Goal: Task Accomplishment & Management: Use online tool/utility

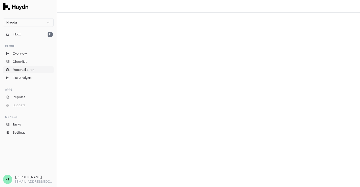
click at [30, 69] on span "Reconciliation" at bounding box center [23, 70] width 21 height 5
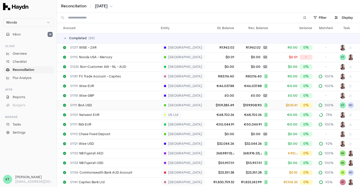
scroll to position [1, 0]
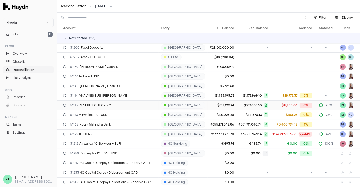
click at [238, 103] on span "$337,085.10" at bounding box center [253, 105] width 30 height 5
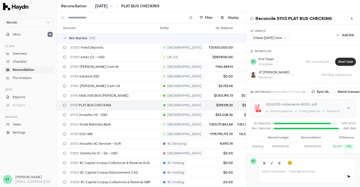
click at [343, 59] on button "Start task" at bounding box center [345, 62] width 21 height 8
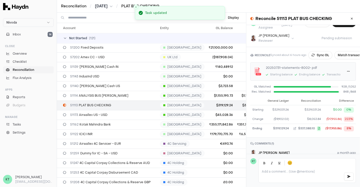
scroll to position [41, 0]
click at [318, 51] on button "Sync GL" at bounding box center [320, 55] width 24 height 8
click at [343, 56] on button "Match transactions" at bounding box center [358, 55] width 36 height 8
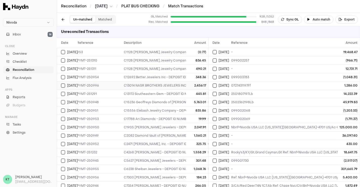
scroll to position [0, 12]
click at [64, 21] on button at bounding box center [63, 19] width 8 height 8
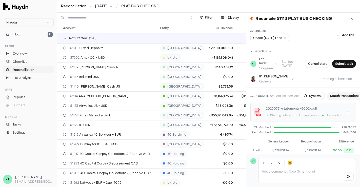
click at [340, 92] on button "Match transactions" at bounding box center [345, 96] width 36 height 8
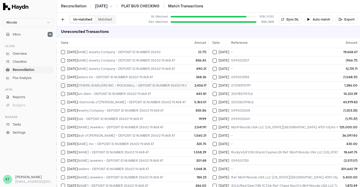
scroll to position [0, 84]
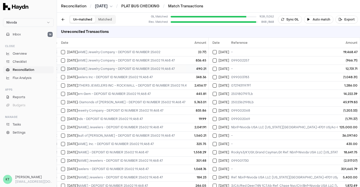
drag, startPoint x: 164, startPoint y: 60, endPoint x: 163, endPoint y: 69, distance: 9.2
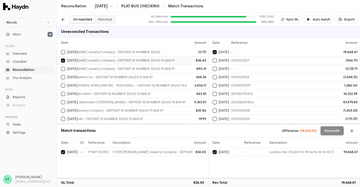
type button "on"
click at [61, 67] on button "on" at bounding box center [63, 69] width 4 height 4
type button "on"
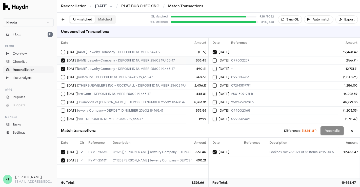
click at [61, 75] on button "on" at bounding box center [63, 77] width 4 height 4
type button "on"
click at [61, 83] on button "on" at bounding box center [63, 85] width 4 height 4
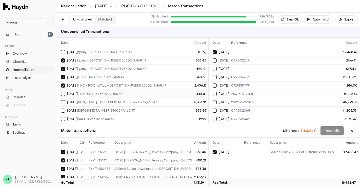
scroll to position [0, 113]
type button "on"
click at [61, 92] on button "on" at bounding box center [63, 94] width 4 height 4
click at [61, 92] on button "Select GL transaction 8135133" at bounding box center [63, 94] width 4 height 4
type button "on"
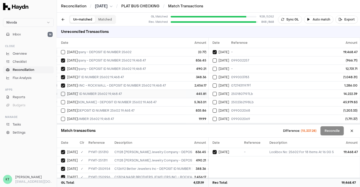
click at [61, 100] on button "on" at bounding box center [63, 102] width 4 height 4
type button "on"
click at [61, 109] on button "on" at bounding box center [63, 111] width 4 height 4
type button "on"
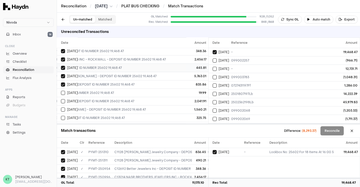
scroll to position [27, 113]
type button "on"
click at [61, 99] on button "on" at bounding box center [63, 101] width 4 height 4
type button "on"
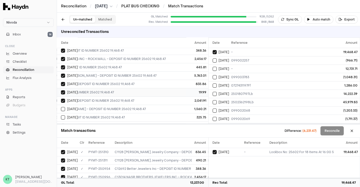
click at [61, 107] on button "on" at bounding box center [63, 109] width 4 height 4
type button "on"
click at [61, 115] on button "on" at bounding box center [63, 117] width 4 height 4
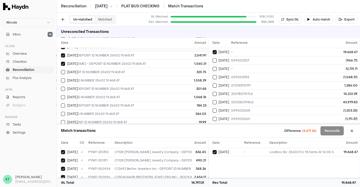
type button "on"
click at [61, 78] on button "on" at bounding box center [63, 80] width 4 height 4
type button "on"
click at [61, 87] on button "on" at bounding box center [63, 89] width 4 height 4
type button "on"
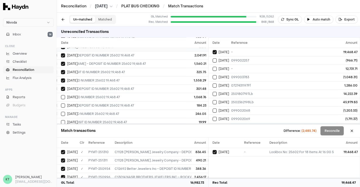
click at [61, 95] on button "on" at bounding box center [63, 97] width 4 height 4
type button "on"
click at [61, 103] on button "on" at bounding box center [63, 105] width 4 height 4
type button "on"
click at [61, 112] on button "on" at bounding box center [63, 114] width 4 height 4
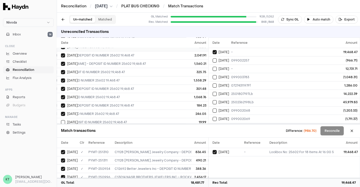
type button "on"
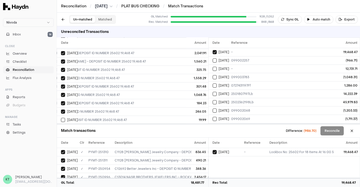
click at [61, 118] on button "on" at bounding box center [63, 120] width 4 height 4
type button "on"
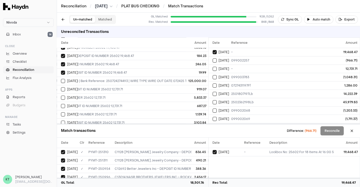
click at [61, 79] on button "on" at bounding box center [63, 81] width 4 height 4
type button "on"
click at [61, 87] on button "on" at bounding box center [63, 89] width 4 height 4
type button "on"
click at [61, 96] on button "on" at bounding box center [63, 98] width 4 height 4
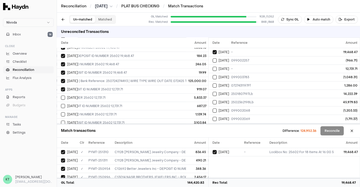
type button "on"
click at [61, 104] on button "on" at bounding box center [63, 106] width 4 height 4
type button "on"
click at [61, 112] on button "on" at bounding box center [63, 114] width 4 height 4
type button "on"
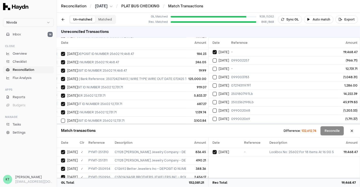
click at [61, 119] on button "on" at bounding box center [63, 121] width 4 height 4
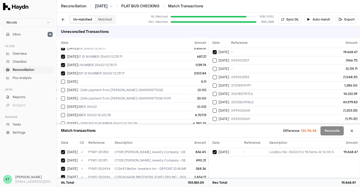
type button "on"
click at [61, 80] on button "on" at bounding box center [63, 82] width 4 height 4
type button "on"
click at [61, 88] on button "on" at bounding box center [63, 90] width 4 height 4
type button "on"
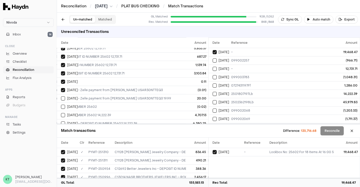
click at [61, 96] on button "on" at bounding box center [63, 98] width 4 height 4
type button "on"
click at [61, 105] on button "on" at bounding box center [63, 107] width 4 height 4
type button "on"
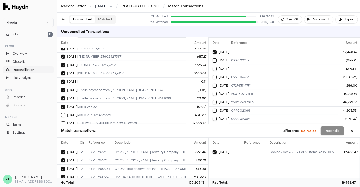
scroll to position [173, 113]
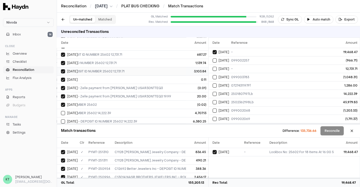
drag, startPoint x: 98, startPoint y: 83, endPoint x: 110, endPoint y: 90, distance: 13.5
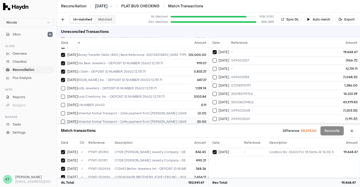
scroll to position [147, 73]
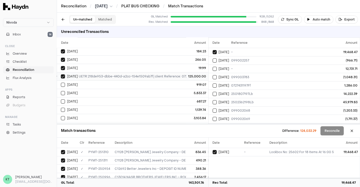
scroll to position [126, 716]
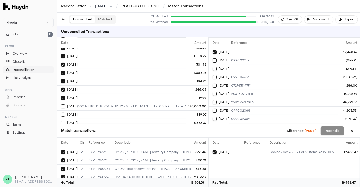
scroll to position [96, 642]
drag, startPoint x: 67, startPoint y: 22, endPoint x: 63, endPoint y: 19, distance: 4.5
click at [63, 19] on div "Un-matched Matched" at bounding box center [87, 19] width 57 height 9
click at [63, 19] on button at bounding box center [63, 19] width 8 height 8
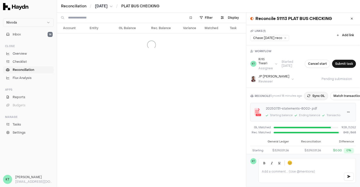
scroll to position [58, 0]
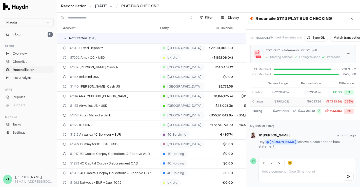
click at [278, 102] on div "($9,902.02)" at bounding box center [277, 102] width 21 height 4
copy div "9,902.02"
drag, startPoint x: 345, startPoint y: 31, endPoint x: 346, endPoint y: 34, distance: 3.6
click at [346, 34] on div "RECONCILE Synced 20 minutes ago Sync GL Match transactions 20250731-statements-…" at bounding box center [303, 75] width 114 height 91
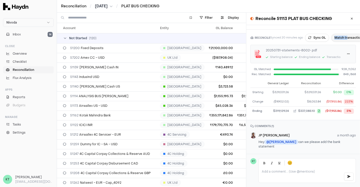
click at [346, 34] on button "Match transactions" at bounding box center [349, 38] width 36 height 8
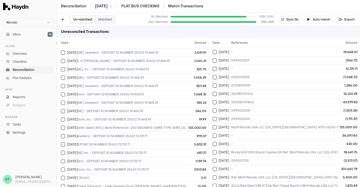
scroll to position [0, 89]
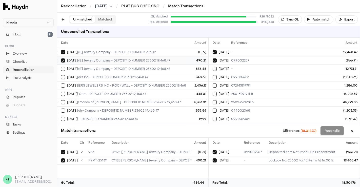
type button "on"
click at [61, 67] on button "on" at bounding box center [63, 69] width 4 height 4
type button "on"
click at [61, 75] on button "on" at bounding box center [63, 77] width 4 height 4
type button "on"
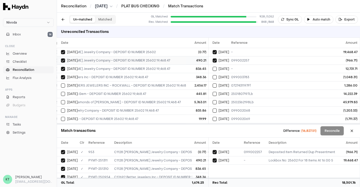
click at [61, 83] on button "on" at bounding box center [63, 85] width 4 height 4
type button "on"
click at [61, 92] on button "on" at bounding box center [63, 94] width 4 height 4
type button "on"
click at [61, 100] on button "on" at bounding box center [63, 102] width 4 height 4
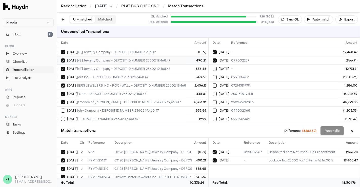
type button "on"
click at [61, 109] on button "on" at bounding box center [63, 111] width 4 height 4
type button "on"
click at [61, 117] on button "on" at bounding box center [63, 119] width 4 height 4
type button "on"
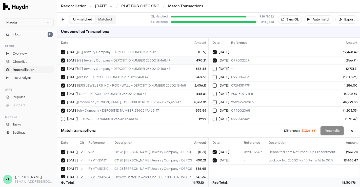
scroll to position [47, 89]
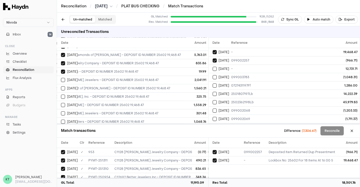
click at [61, 78] on button "on" at bounding box center [63, 80] width 4 height 4
type button "on"
click at [61, 86] on button "on" at bounding box center [63, 88] width 4 height 4
type button "on"
click at [61, 95] on button "on" at bounding box center [63, 97] width 4 height 4
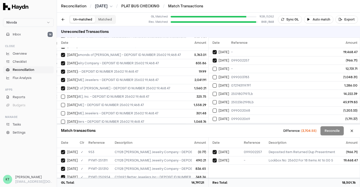
type button "on"
click at [61, 103] on button "on" at bounding box center [63, 105] width 4 height 4
type button "on"
click at [61, 111] on button "on" at bounding box center [63, 113] width 4 height 4
type button "on"
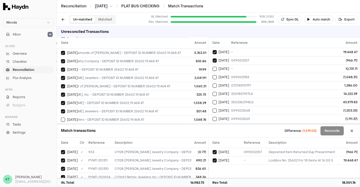
click at [61, 118] on button "on" at bounding box center [63, 120] width 4 height 4
type button "on"
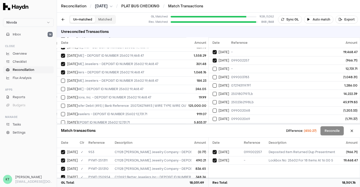
click at [61, 79] on button "on" at bounding box center [63, 81] width 4 height 4
type button "on"
click at [61, 87] on button "on" at bounding box center [63, 89] width 4 height 4
type button "on"
click at [61, 95] on button "on" at bounding box center [63, 97] width 4 height 4
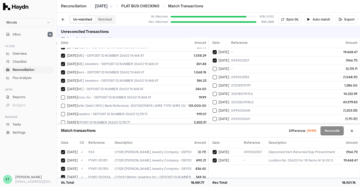
type button "on"
click at [330, 130] on button "Reconcile" at bounding box center [331, 130] width 23 height 9
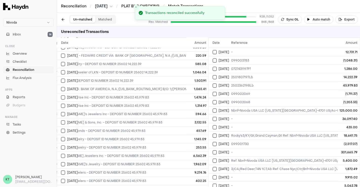
scroll to position [0, 89]
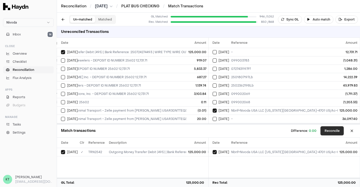
click at [341, 132] on button "Reconcile" at bounding box center [331, 130] width 23 height 9
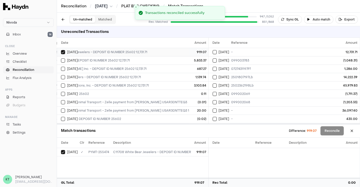
type button "on"
click at [61, 58] on button "on" at bounding box center [63, 60] width 4 height 4
type button "on"
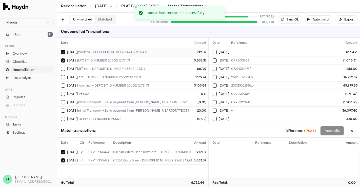
click at [61, 67] on button "on" at bounding box center [63, 69] width 4 height 4
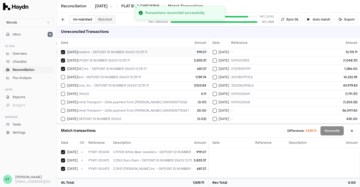
type button "on"
click at [61, 75] on button "on" at bounding box center [63, 77] width 4 height 4
type button "on"
click at [61, 83] on button "on" at bounding box center [63, 85] width 4 height 4
type button "on"
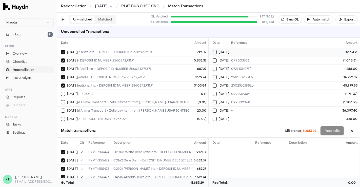
scroll to position [0, 84]
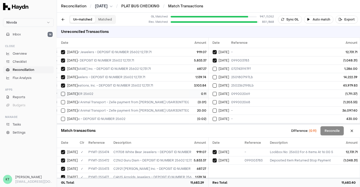
click at [337, 133] on button "Reconcile" at bounding box center [331, 130] width 23 height 9
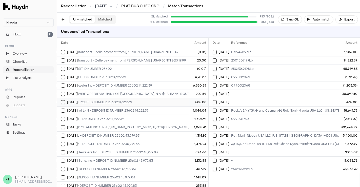
scroll to position [0, 99]
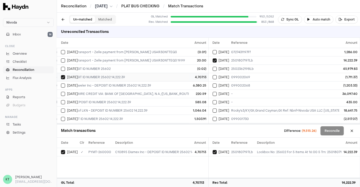
type button "on"
click at [61, 83] on button "on" at bounding box center [63, 85] width 4 height 4
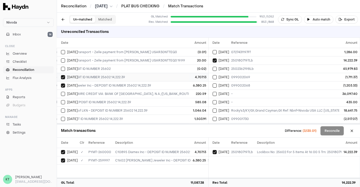
type button "on"
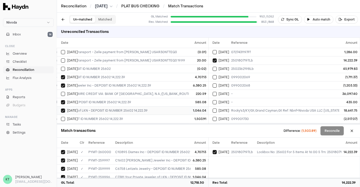
scroll to position [14, 99]
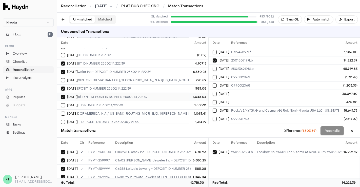
click at [330, 128] on button "Reconcile" at bounding box center [331, 130] width 23 height 9
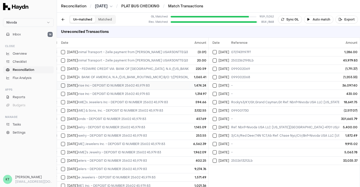
scroll to position [0, 88]
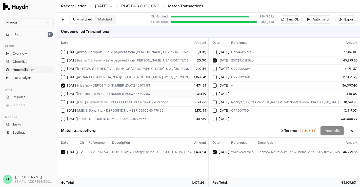
type button "on"
click at [61, 100] on button "on" at bounding box center [63, 102] width 4 height 4
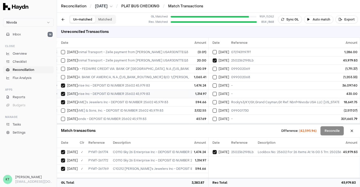
type button "on"
click at [61, 109] on button "on" at bounding box center [63, 111] width 4 height 4
type button "on"
click at [61, 117] on button "on" at bounding box center [63, 119] width 4 height 4
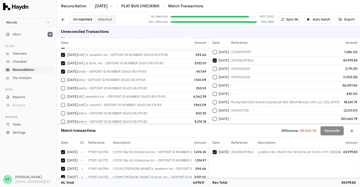
type button "on"
click at [61, 78] on button "on" at bounding box center [63, 80] width 4 height 4
type button "on"
click at [61, 86] on button "on" at bounding box center [63, 88] width 4 height 4
type button "on"
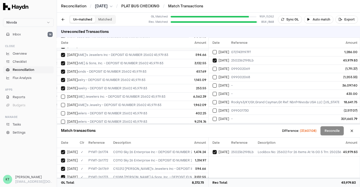
click at [61, 95] on button "on" at bounding box center [63, 97] width 4 height 4
type button "on"
click at [61, 103] on button "on" at bounding box center [63, 105] width 4 height 4
type button "on"
click at [61, 111] on button "on" at bounding box center [63, 113] width 4 height 4
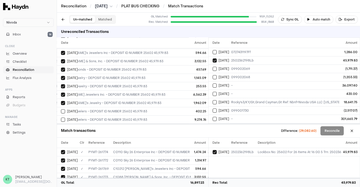
type button "on"
click at [61, 118] on button "on" at bounding box center [63, 120] width 4 height 4
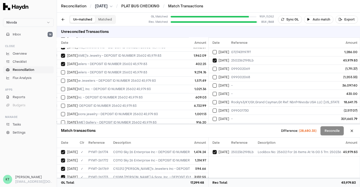
type button "on"
click at [61, 79] on button "on" at bounding box center [63, 81] width 4 height 4
type button "on"
click at [61, 87] on button "on" at bounding box center [63, 89] width 4 height 4
type button "on"
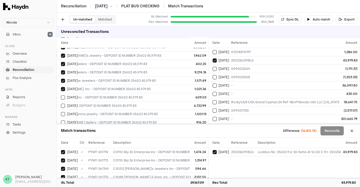
click at [61, 95] on button "on" at bounding box center [63, 97] width 4 height 4
type button "on"
click at [61, 104] on button "on" at bounding box center [63, 106] width 4 height 4
type button "on"
click at [61, 112] on button "on" at bounding box center [63, 114] width 4 height 4
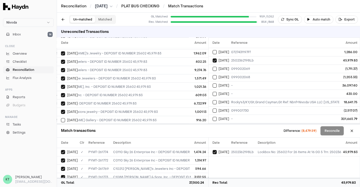
type button "on"
click at [61, 118] on button "on" at bounding box center [63, 120] width 4 height 4
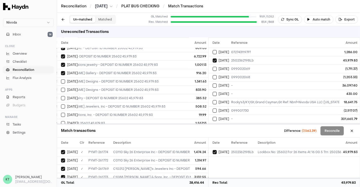
type button "on"
click at [61, 79] on button "on" at bounding box center [63, 81] width 4 height 4
type button "on"
click at [61, 105] on button "on" at bounding box center [63, 107] width 4 height 4
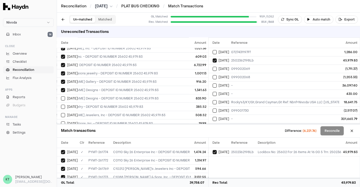
type button "on"
click at [61, 113] on button "on" at bounding box center [63, 115] width 4 height 4
type button "on"
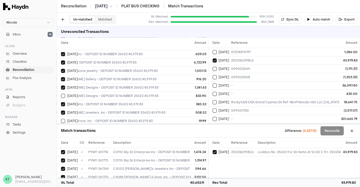
click at [61, 119] on button "on" at bounding box center [63, 121] width 4 height 4
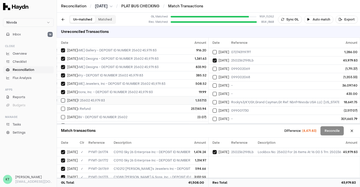
scroll to position [169, 88]
type button "on"
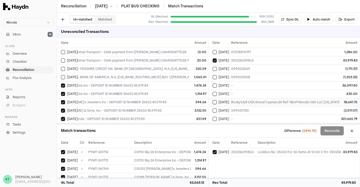
scroll to position [6, 0]
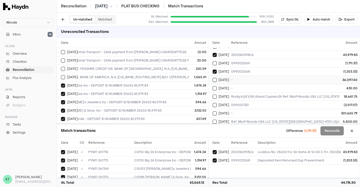
scroll to position [0, 0]
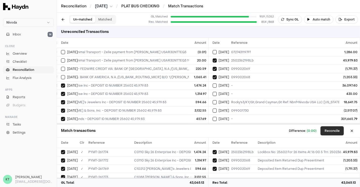
click at [329, 130] on button "Reconcile" at bounding box center [331, 130] width 23 height 9
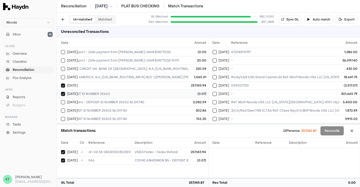
scroll to position [0, 103]
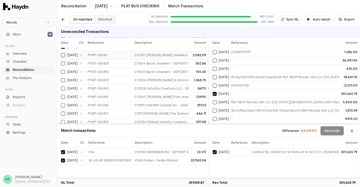
scroll to position [0, 1]
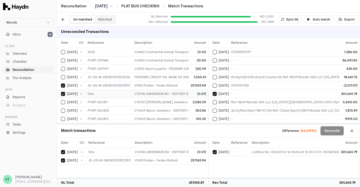
click at [110, 91] on td "966" at bounding box center [108, 94] width 47 height 8
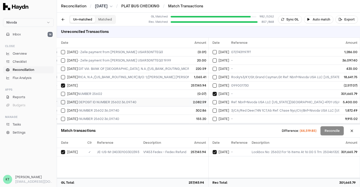
scroll to position [269, 113]
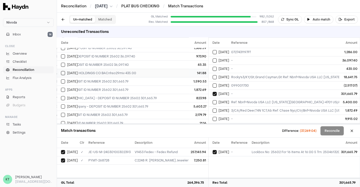
scroll to position [205, 113]
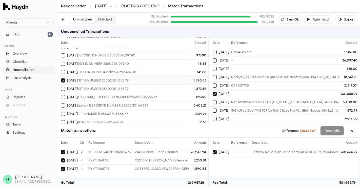
type button "on"
click at [61, 87] on button "on" at bounding box center [63, 89] width 4 height 4
type button "on"
click at [61, 95] on button "on" at bounding box center [63, 97] width 4 height 4
type button "on"
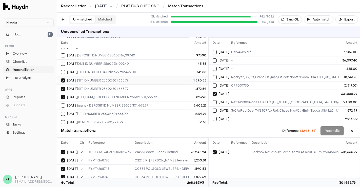
click at [61, 103] on button "on" at bounding box center [63, 105] width 4 height 4
type button "on"
click at [61, 112] on button "on" at bounding box center [63, 114] width 4 height 4
type button "on"
click at [61, 120] on button "on" at bounding box center [63, 122] width 4 height 4
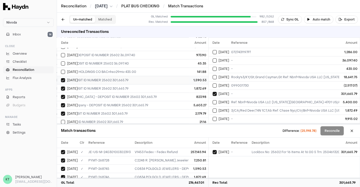
type button "on"
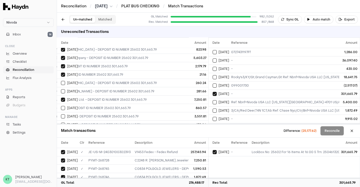
click at [61, 81] on button "on" at bounding box center [63, 83] width 4 height 4
type button "on"
click at [61, 89] on button "on" at bounding box center [63, 91] width 4 height 4
type button "on"
click at [61, 98] on button "Select GL transaction 8135924" at bounding box center [63, 100] width 4 height 4
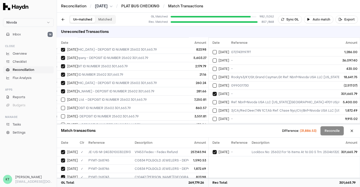
type button "on"
click at [61, 106] on button "on" at bounding box center [63, 108] width 4 height 4
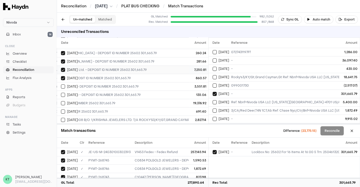
scroll to position [283, 113]
type button "on"
click at [61, 92] on button "on" at bounding box center [63, 94] width 4 height 4
type button "on"
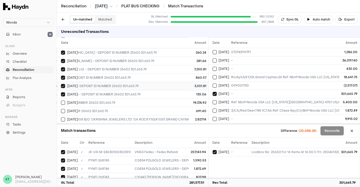
click at [61, 101] on button "on" at bounding box center [63, 103] width 4 height 4
type button "on"
click at [61, 109] on button "on" at bounding box center [63, 111] width 4 height 4
type button "on"
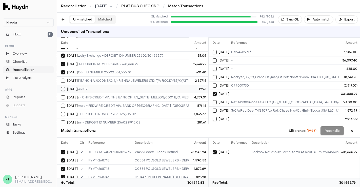
scroll to position [322, 91]
click at [327, 128] on button "Reconcile" at bounding box center [331, 130] width 23 height 9
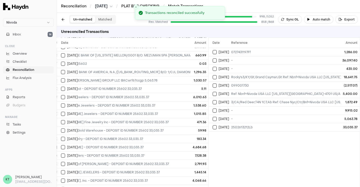
scroll to position [309, 91]
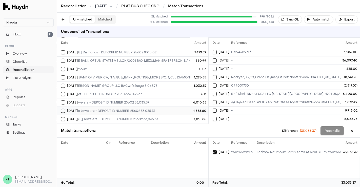
scroll to position [285, 91]
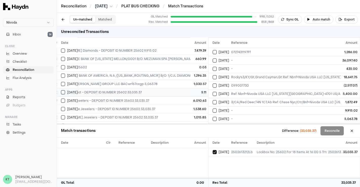
type button "on"
click at [61, 99] on button "on" at bounding box center [63, 101] width 4 height 4
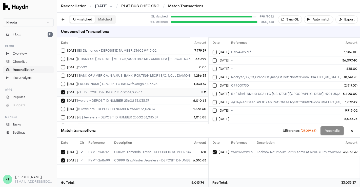
type button "on"
click at [61, 115] on button "on" at bounding box center [63, 117] width 4 height 4
type button "on"
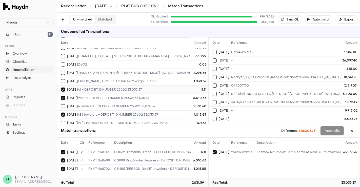
type button "on"
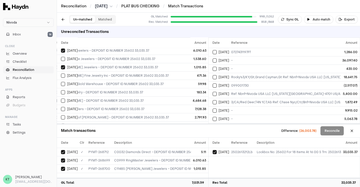
click at [61, 82] on button "on" at bounding box center [63, 84] width 4 height 4
type button "on"
click at [61, 90] on button "on" at bounding box center [63, 92] width 4 height 4
type button "on"
click at [61, 99] on button "on" at bounding box center [63, 101] width 4 height 4
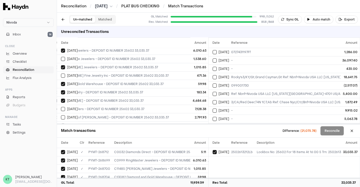
type button "on"
click at [61, 107] on button "on" at bounding box center [63, 109] width 4 height 4
type button "on"
click at [61, 115] on button "on" at bounding box center [63, 117] width 4 height 4
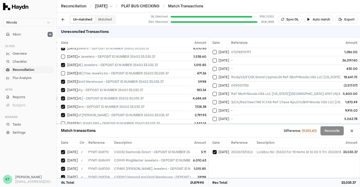
type button "on"
click at [61, 121] on button "on" at bounding box center [63, 123] width 4 height 4
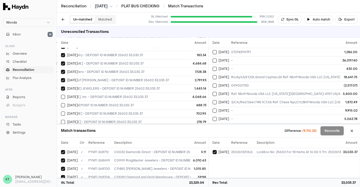
type button "on"
click at [61, 95] on button "on" at bounding box center [63, 97] width 4 height 4
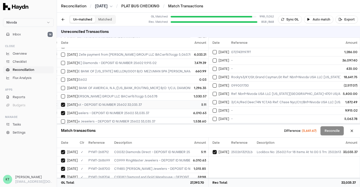
scroll to position [295, 91]
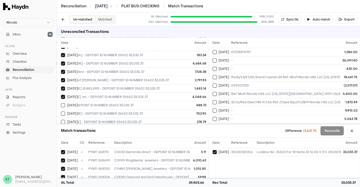
scroll to position [373, 91]
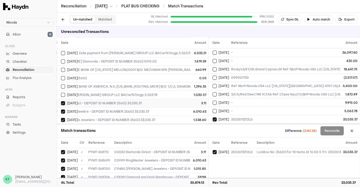
scroll to position [275, 91]
click at [351, 131] on button at bounding box center [352, 131] width 8 height 8
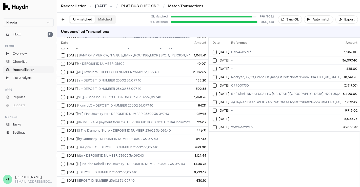
scroll to position [0, 91]
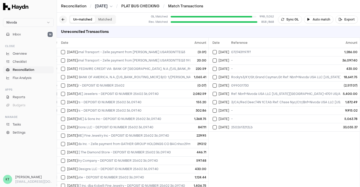
click at [61, 20] on button at bounding box center [63, 19] width 8 height 8
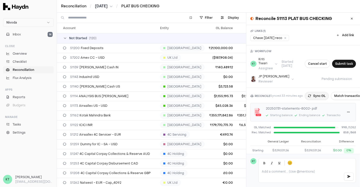
click at [319, 92] on button "Sync GL" at bounding box center [317, 96] width 24 height 8
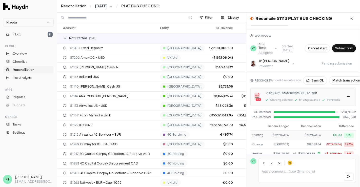
scroll to position [15, 0]
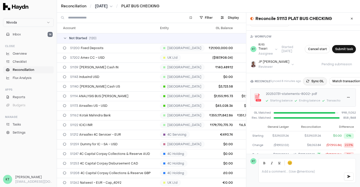
click at [316, 81] on button "Sync GL" at bounding box center [315, 81] width 24 height 8
click at [350, 19] on button at bounding box center [352, 19] width 8 height 8
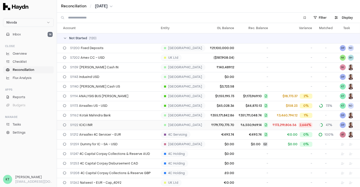
click at [286, 125] on span "₹173,219,806.56" at bounding box center [284, 125] width 24 height 4
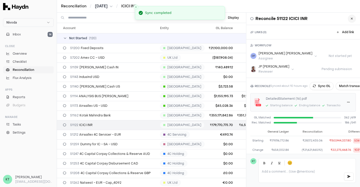
click at [351, 20] on icon at bounding box center [352, 18] width 2 height 3
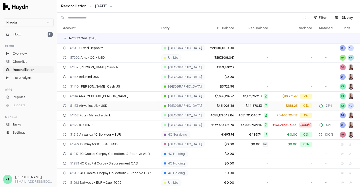
scroll to position [1193, 0]
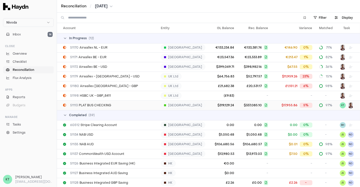
click at [272, 104] on div "$17,955.86 5%" at bounding box center [292, 105] width 40 height 5
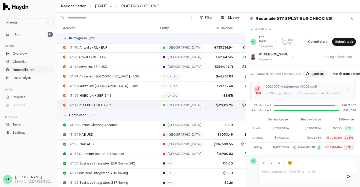
scroll to position [22, 0]
click at [315, 72] on button "Sync GL" at bounding box center [315, 74] width 24 height 8
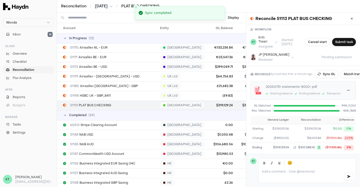
scroll to position [36, 0]
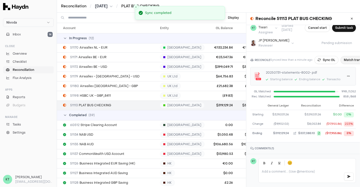
click at [350, 57] on button "Match transactions" at bounding box center [358, 60] width 36 height 8
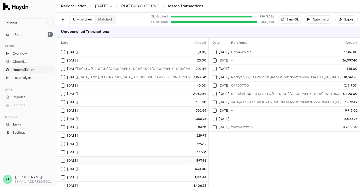
scroll to position [0, 575]
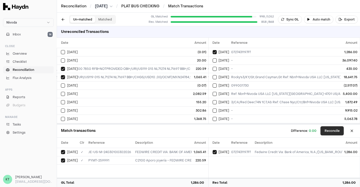
click at [334, 128] on button "Reconcile" at bounding box center [331, 130] width 23 height 9
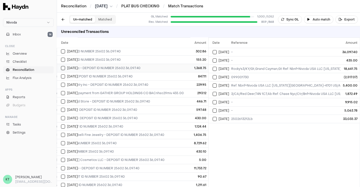
scroll to position [34, 112]
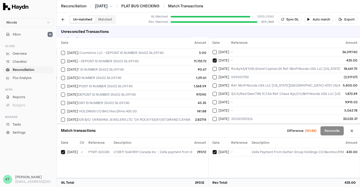
scroll to position [142, 112]
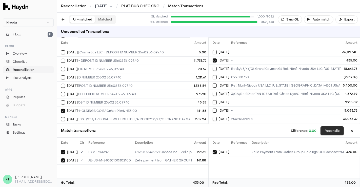
click at [330, 130] on button "Reconcile" at bounding box center [331, 130] width 23 height 9
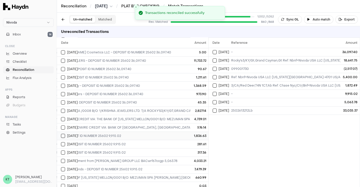
scroll to position [133, 104]
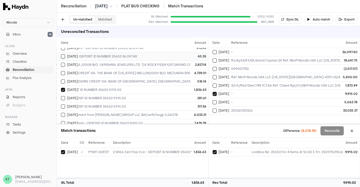
scroll to position [180, 104]
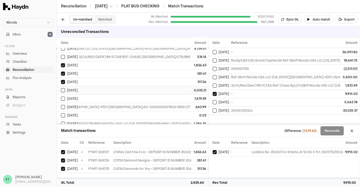
scroll to position [204, 316]
click at [133, 88] on div "C5879 Áureo joyeria - Zelle payment from [PERSON_NAME] GROUP LLC BACwrf67ccgp 5…" at bounding box center [201, 90] width 766 height 4
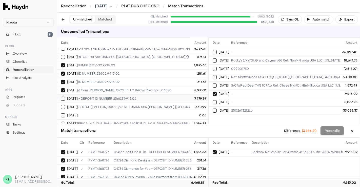
scroll to position [204, 110]
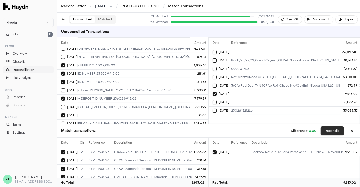
click at [334, 134] on button "Reconcile" at bounding box center [331, 130] width 23 height 9
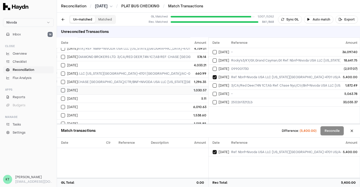
scroll to position [204, 278]
click at [143, 72] on div "CHIPS CREDIT VIA: THE BANK OF [US_STATE] MELLON/0001 B/O: MEZUMAN SPA [PERSON_N…" at bounding box center [239, 74] width 766 height 4
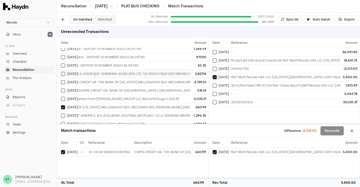
scroll to position [171, 102]
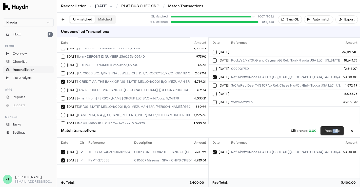
drag, startPoint x: 338, startPoint y: 136, endPoint x: 331, endPoint y: 130, distance: 9.1
click at [331, 130] on div "Match transactions Difference: 0.00 Reconcile" at bounding box center [208, 130] width 303 height 13
click at [331, 130] on button "Reconcile" at bounding box center [331, 130] width 23 height 9
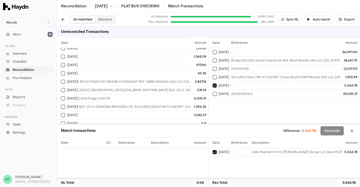
scroll to position [165, 171]
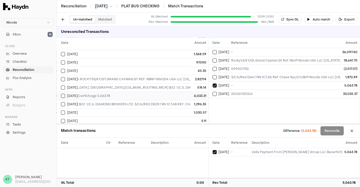
click at [156, 94] on div "C5879 Áureo joyeria - Zelle payment from [PERSON_NAME] GROUP LLC BACwrf67ccgp 5…" at bounding box center [346, 96] width 766 height 4
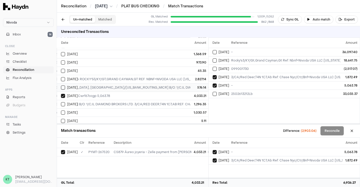
click at [179, 85] on div "C1164 Cjl diamond brokers - FEDWIRE CREDIT VIA: BANK OF [GEOGRAPHIC_DATA], [GEO…" at bounding box center [346, 87] width 766 height 4
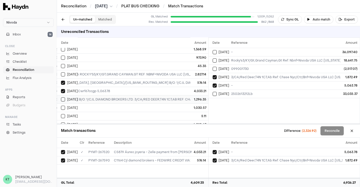
click at [158, 97] on div "FEDWIRE CREDIT VIA: BANK OF AMERICA, N.A./[US_BANK_ROUTING_MICR] B/O: 1/CJL DIA…" at bounding box center [346, 99] width 766 height 4
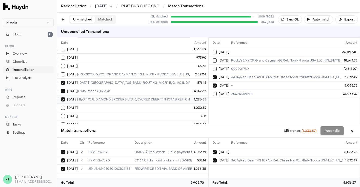
scroll to position [173, 171]
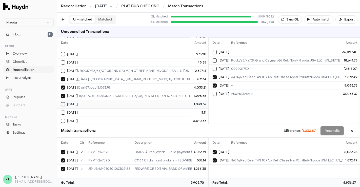
click at [169, 102] on div "Zelle payment from [PERSON_NAME] GROUP LLC BACwrf67ccgp 5,063.78" at bounding box center [346, 104] width 766 height 4
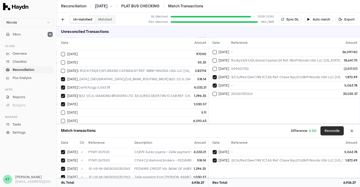
click at [331, 131] on button "Reconcile" at bounding box center [331, 130] width 23 height 9
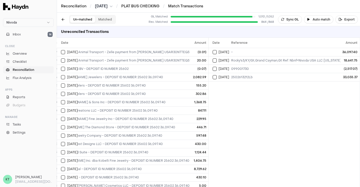
scroll to position [0, 67]
click at [295, 19] on button "Sync GL" at bounding box center [290, 19] width 24 height 8
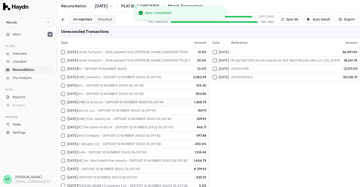
scroll to position [186, 67]
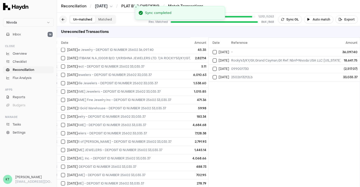
click at [62, 20] on button at bounding box center [63, 19] width 8 height 8
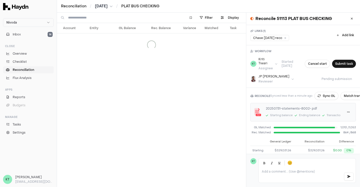
scroll to position [57, 0]
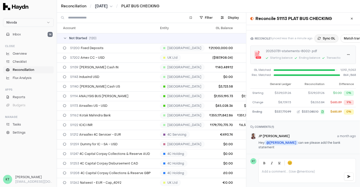
click at [325, 38] on button "Sync GL" at bounding box center [326, 38] width 24 height 8
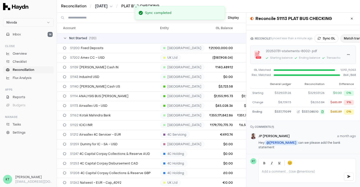
click at [348, 40] on button "Match transactions" at bounding box center [358, 38] width 36 height 8
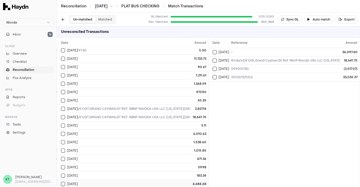
scroll to position [135, 189]
click at [138, 115] on div "CHIPS CREDIT VIA: CITIBANK N.A./0008 B/O: 1/KRISHNA JEWELERS LTD. T/A ROCKY'S3/…" at bounding box center [285, 117] width 678 height 4
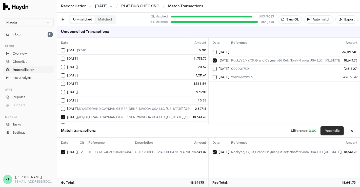
click at [336, 132] on button "Reconcile" at bounding box center [331, 130] width 23 height 9
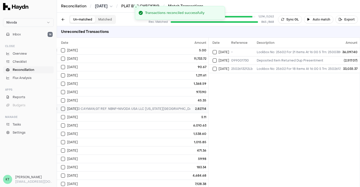
click at [173, 107] on div "CHIPS CREDIT VIA: CITIBANK N.A./0008 B/O: 1/KRISHNA JEWELERS LTD. T/A ROCKY'S3/…" at bounding box center [257, 109] width 664 height 4
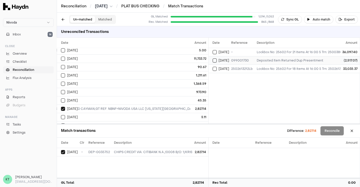
click at [242, 58] on div "099001730" at bounding box center [241, 60] width 21 height 4
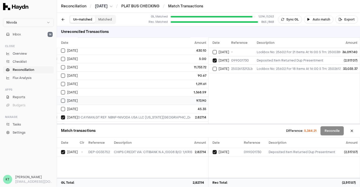
scroll to position [127, 189]
click at [171, 115] on div "CHIPS CREDIT VIA: CITIBANK N.A./0008 B/O: 1/KRISHNA JEWELERS LTD. T/A ROCKY'S3/…" at bounding box center [257, 117] width 664 height 4
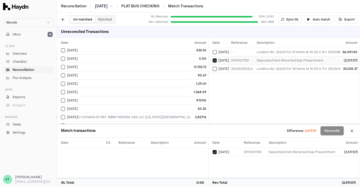
click at [250, 59] on div "099001730" at bounding box center [241, 60] width 21 height 4
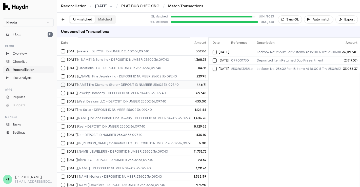
scroll to position [0, 62]
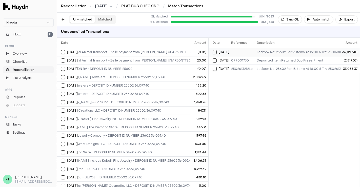
click at [250, 52] on div "-" at bounding box center [241, 52] width 21 height 4
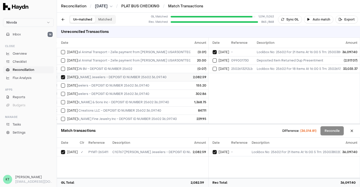
type button "on"
click at [61, 83] on button "on" at bounding box center [63, 85] width 4 height 4
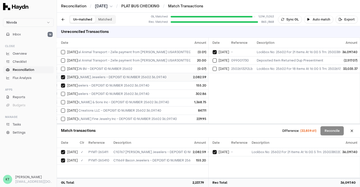
type button "on"
click at [61, 92] on button "on" at bounding box center [63, 94] width 4 height 4
type button "on"
click at [61, 100] on button "on" at bounding box center [63, 102] width 4 height 4
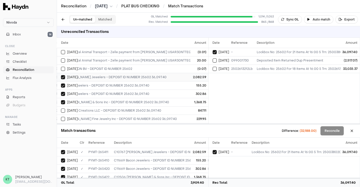
type button "on"
click at [61, 109] on button "on" at bounding box center [63, 111] width 4 height 4
type button "on"
click at [61, 117] on button "on" at bounding box center [63, 119] width 4 height 4
type button "on"
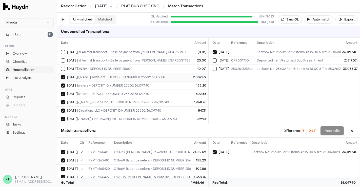
scroll to position [47, 62]
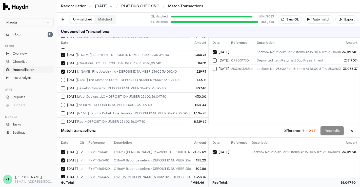
click at [61, 78] on button "on" at bounding box center [63, 80] width 4 height 4
type button "on"
click at [61, 86] on button "on" at bounding box center [63, 88] width 4 height 4
type button "on"
click at [61, 95] on button "on" at bounding box center [63, 97] width 4 height 4
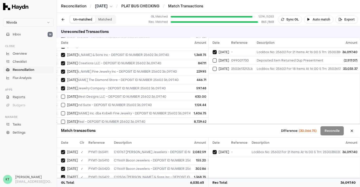
type button "on"
click at [61, 103] on button "on" at bounding box center [63, 105] width 4 height 4
type button "on"
click at [61, 111] on button "on" at bounding box center [63, 113] width 4 height 4
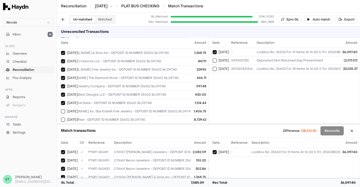
type button "on"
click at [61, 118] on button "on" at bounding box center [63, 120] width 4 height 4
type button "on"
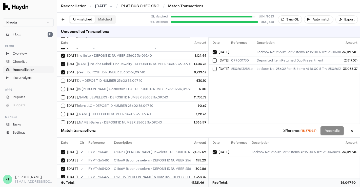
click at [61, 79] on button "on" at bounding box center [63, 81] width 4 height 4
type button "on"
click at [61, 87] on button "on" at bounding box center [63, 89] width 4 height 4
type button "on"
click at [61, 95] on button "on" at bounding box center [63, 97] width 4 height 4
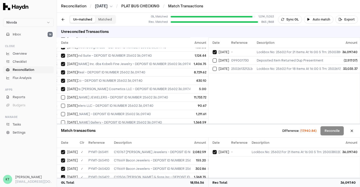
type button "on"
click at [61, 104] on button "on" at bounding box center [63, 106] width 4 height 4
type button "on"
click at [61, 112] on button "on" at bounding box center [63, 114] width 4 height 4
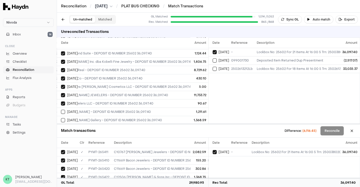
type button "on"
click at [61, 118] on button "on" at bounding box center [63, 120] width 4 height 4
type button "on"
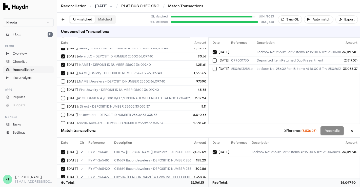
click at [61, 79] on button "on" at bounding box center [63, 81] width 4 height 4
type button "on"
click at [61, 88] on button "on" at bounding box center [63, 90] width 4 height 4
type button "on"
click at [61, 96] on button "on" at bounding box center [63, 98] width 4 height 4
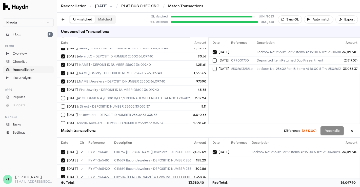
type button "on"
click at [61, 104] on button "on" at bounding box center [63, 106] width 4 height 4
type button "on"
click at [61, 113] on button "on" at bounding box center [63, 115] width 4 height 4
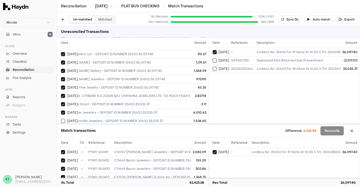
type button "on"
click at [61, 119] on button "on" at bounding box center [63, 121] width 4 height 4
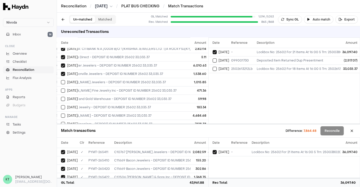
type button "on"
click at [61, 80] on button "on" at bounding box center [63, 82] width 4 height 4
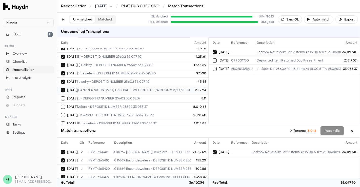
scroll to position [154, 71]
click at [267, 58] on div "Deposited Item Returned Dup Presentment" at bounding box center [304, 60] width 95 height 4
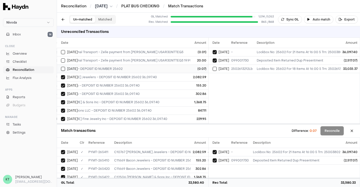
drag, startPoint x: 339, startPoint y: 136, endPoint x: 335, endPoint y: 133, distance: 4.7
click at [335, 133] on div "Match transactions Difference: (0.00) Reconcile" at bounding box center [208, 130] width 303 height 13
click at [335, 133] on button "Reconcile" at bounding box center [331, 130] width 23 height 9
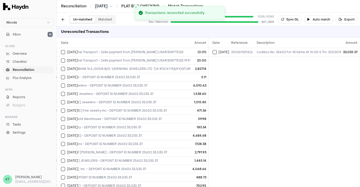
click at [220, 87] on div "Date Reference Description Amount [DATE] 2502613212Lb Lockbox No: 25602 For 18 …" at bounding box center [283, 112] width 151 height 149
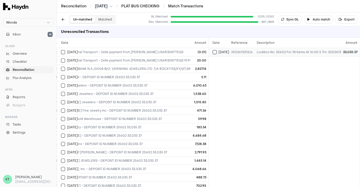
click at [214, 51] on button "Select reconciliation transaction 36860" at bounding box center [214, 52] width 4 height 4
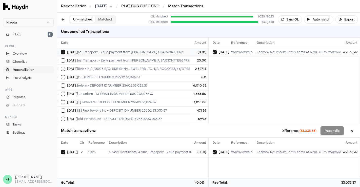
type button "on"
click at [61, 58] on button "on" at bounding box center [63, 60] width 4 height 4
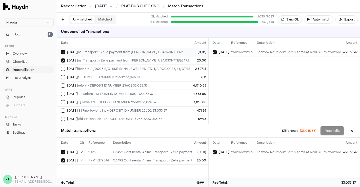
click at [61, 67] on button "on" at bounding box center [63, 69] width 4 height 4
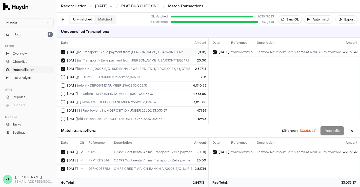
click at [61, 75] on button "on" at bounding box center [63, 77] width 4 height 4
click at [61, 83] on button "on" at bounding box center [63, 85] width 4 height 4
click at [61, 92] on button "on" at bounding box center [63, 94] width 4 height 4
click at [61, 100] on button "on" at bounding box center [63, 102] width 4 height 4
type button "on"
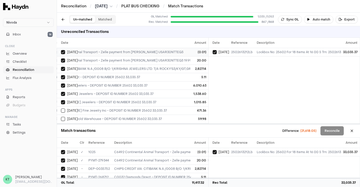
type button "on"
click at [61, 117] on button "on" at bounding box center [63, 119] width 4 height 4
type button "on"
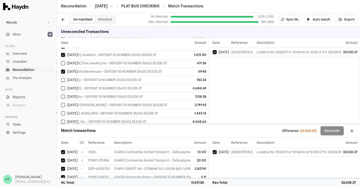
click at [61, 78] on button "on" at bounding box center [63, 80] width 4 height 4
type button "on"
click at [61, 86] on button "on" at bounding box center [63, 88] width 4 height 4
type button "on"
click at [61, 95] on button "on" at bounding box center [63, 97] width 4 height 4
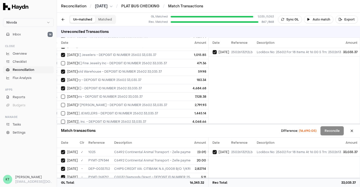
type button "on"
click at [61, 103] on button "on" at bounding box center [63, 105] width 4 height 4
type button "on"
click at [61, 111] on button "on" at bounding box center [63, 113] width 4 height 4
type button "on"
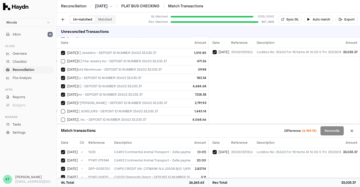
click at [61, 118] on button "on" at bounding box center [63, 120] width 4 height 4
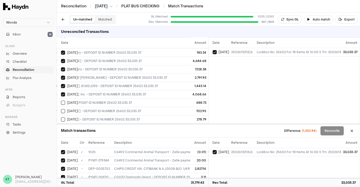
type button "on"
click at [61, 101] on button "on" at bounding box center [63, 103] width 4 height 4
type button "on"
click at [61, 109] on button "on" at bounding box center [63, 111] width 4 height 4
type button "on"
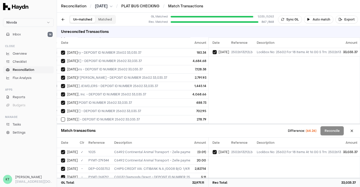
click at [61, 117] on button "on" at bounding box center [63, 119] width 4 height 4
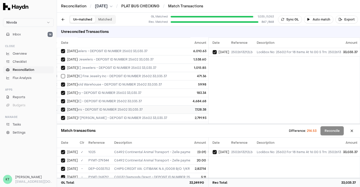
scroll to position [34, 71]
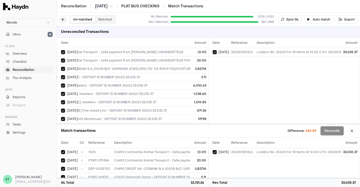
drag, startPoint x: 56, startPoint y: 18, endPoint x: 60, endPoint y: 18, distance: 3.8
click at [60, 18] on div "Nivoda Inbox 14 Close Overview Checklist Reconciliation Flux Analysis Apps Repo…" at bounding box center [180, 93] width 360 height 187
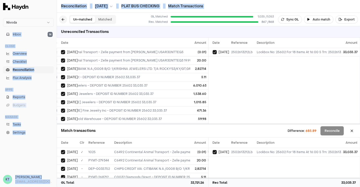
click at [60, 18] on button at bounding box center [63, 19] width 8 height 8
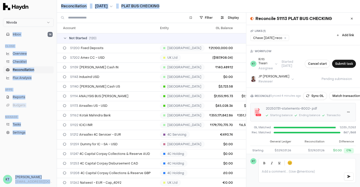
click at [38, 7] on link at bounding box center [28, 6] width 51 height 7
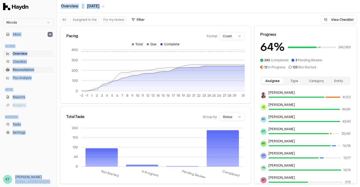
click at [34, 67] on link "Reconciliation" at bounding box center [28, 69] width 51 height 7
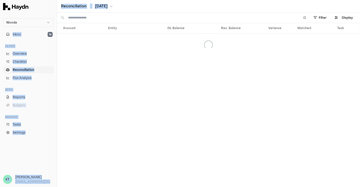
click at [37, 39] on div "Inbox 14" at bounding box center [28, 34] width 55 height 11
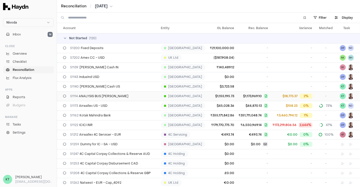
click at [238, 94] on span "$1,173,969.10" at bounding box center [253, 96] width 30 height 5
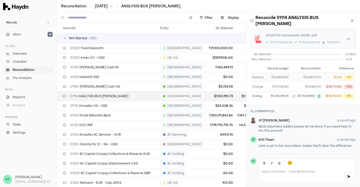
scroll to position [57, 0]
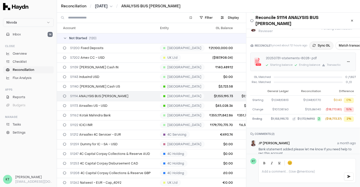
click at [321, 47] on button "Sync GL" at bounding box center [321, 45] width 24 height 8
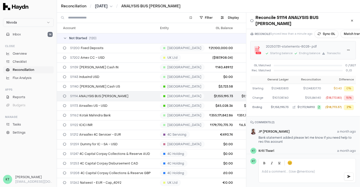
scroll to position [62, 0]
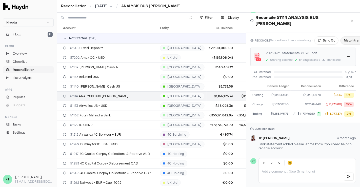
click at [349, 42] on button "Match transactions" at bounding box center [358, 40] width 36 height 8
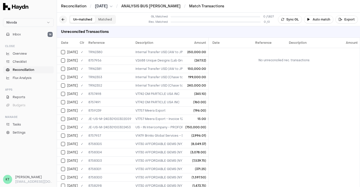
click at [61, 20] on button at bounding box center [63, 19] width 8 height 8
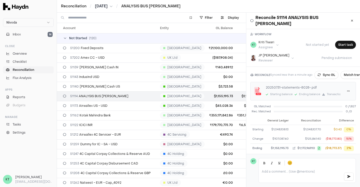
scroll to position [28, 0]
click at [346, 93] on html "Nivoda Inbox 14 Close Overview Checklist Reconciliation Flux Analysis Apps Repo…" at bounding box center [180, 93] width 360 height 187
click at [334, 117] on div "Delete" at bounding box center [332, 116] width 30 height 7
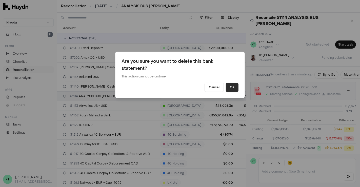
click at [231, 89] on button "OK" at bounding box center [232, 87] width 13 height 9
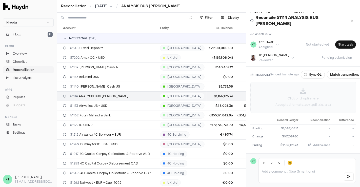
click at [307, 96] on div "Click or drop file here Accepted formats: .csv, .pdf, .xls, .xlsx" at bounding box center [302, 97] width 105 height 31
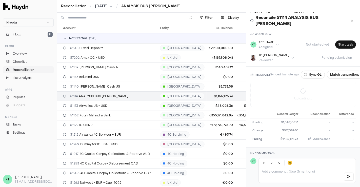
click at [304, 169] on div at bounding box center [306, 174] width 97 height 15
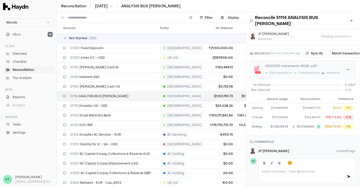
scroll to position [49, 1]
click at [344, 51] on div "RECONCILE Synced 3 minutes ago Sync GL Match transactions 20250731-statements-8…" at bounding box center [303, 91] width 114 height 91
click at [314, 54] on button "Sync GL" at bounding box center [314, 54] width 24 height 8
click at [341, 58] on button "Match transactions" at bounding box center [348, 54] width 36 height 8
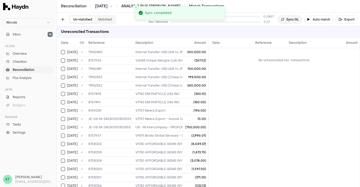
click at [292, 22] on button "Sync GL" at bounding box center [290, 19] width 24 height 8
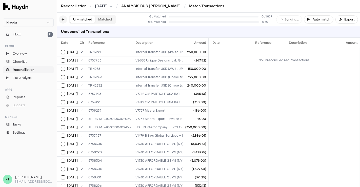
click at [62, 17] on button at bounding box center [63, 19] width 8 height 8
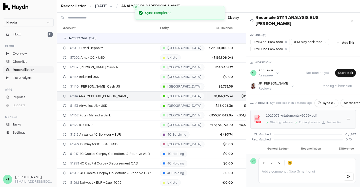
scroll to position [33, 0]
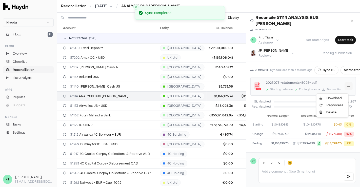
click at [343, 88] on html "Nivoda Inbox 14 Close Overview Checklist Reconciliation Flux Analysis Apps Repo…" at bounding box center [180, 93] width 360 height 187
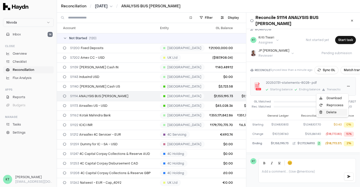
click at [328, 110] on div "Delete" at bounding box center [332, 112] width 30 height 7
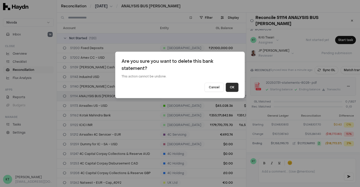
click at [233, 86] on button "OK" at bounding box center [232, 87] width 13 height 9
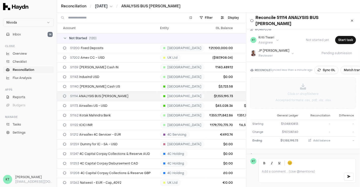
click at [310, 95] on p "Click or drop file here" at bounding box center [302, 94] width 31 height 5
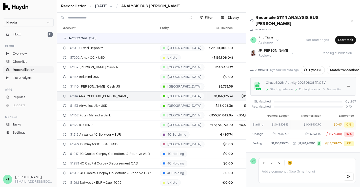
scroll to position [70, 0]
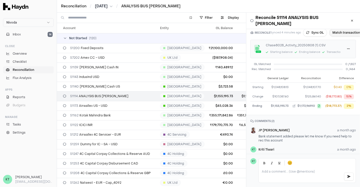
click at [347, 34] on button "Match transactions" at bounding box center [347, 33] width 36 height 8
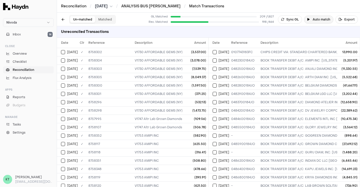
click at [321, 16] on button "Auto match" at bounding box center [318, 19] width 29 height 8
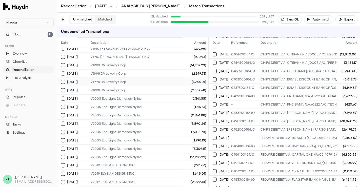
scroll to position [688, 44]
click at [318, 15] on button "Auto match" at bounding box center [318, 19] width 29 height 8
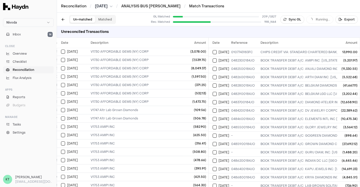
scroll to position [0, 44]
click at [175, 59] on div "V1730 AFFORDABLE GEMS (NY) CORP" at bounding box center [261, 60] width 341 height 4
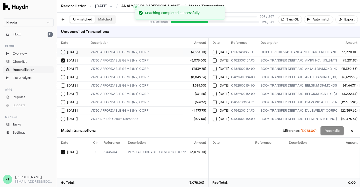
click at [167, 54] on td "V1730 AFFORDABLE GEMS (NY) CORP" at bounding box center [261, 52] width 345 height 8
